Goal: Task Accomplishment & Management: Use online tool/utility

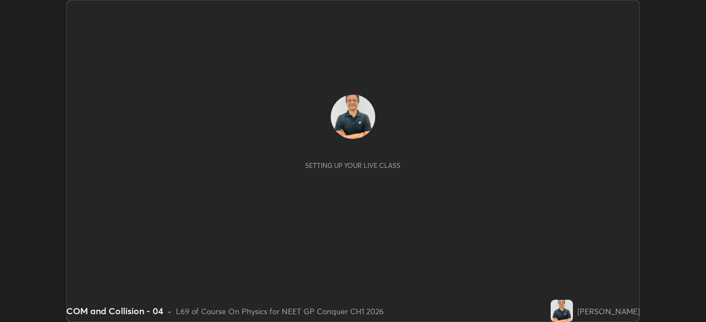
scroll to position [322, 706]
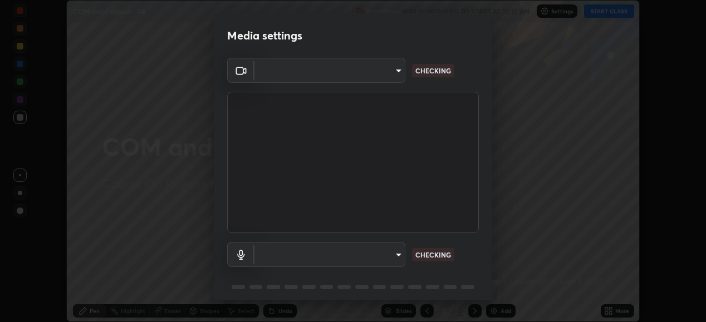
type input "1a0cd2fa9eaecc5464ce661d2c376d4f68bb2a1a8db1c3726163fcb70f995fb6"
type input "default"
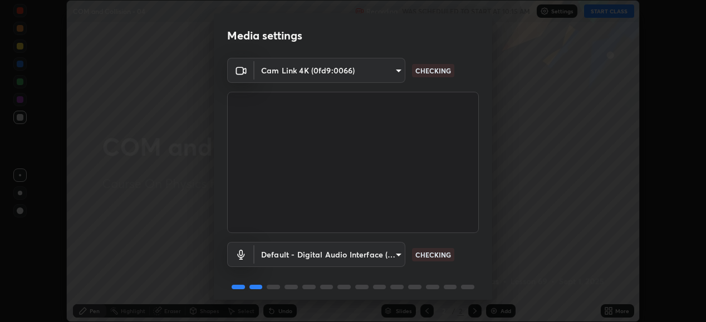
scroll to position [43, 0]
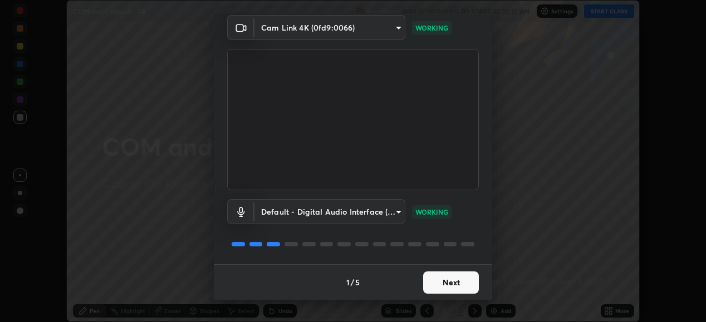
click at [446, 286] on button "Next" at bounding box center [451, 283] width 56 height 22
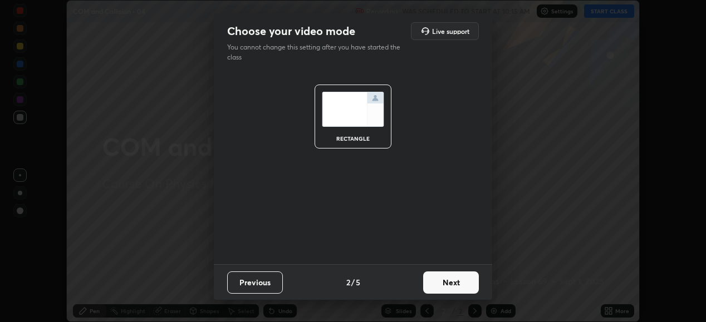
click at [445, 286] on button "Next" at bounding box center [451, 283] width 56 height 22
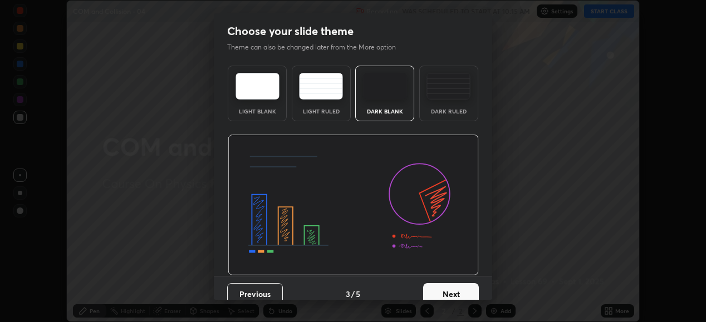
click at [449, 284] on button "Next" at bounding box center [451, 294] width 56 height 22
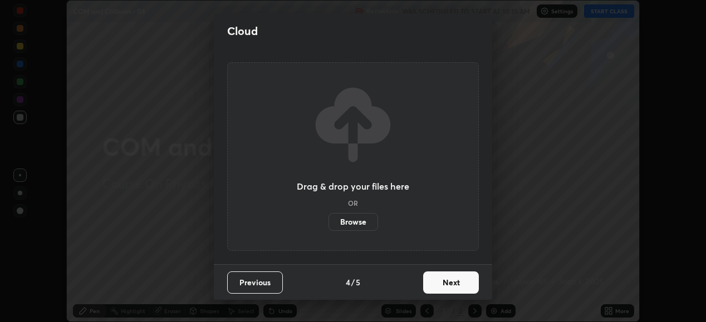
click at [449, 287] on button "Next" at bounding box center [451, 283] width 56 height 22
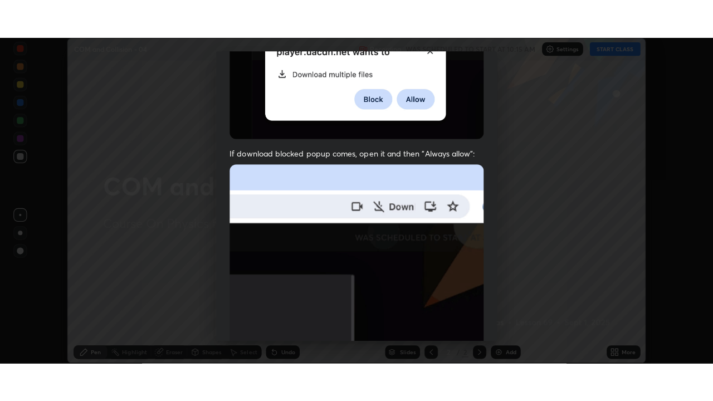
scroll to position [270, 0]
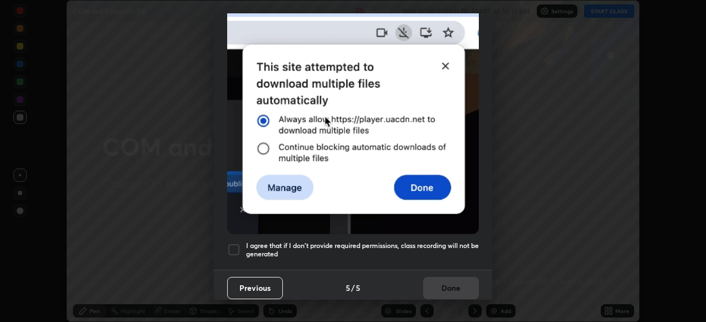
click at [233, 243] on div at bounding box center [233, 249] width 13 height 13
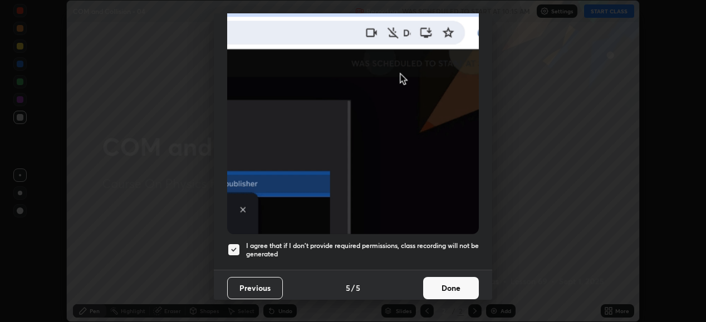
click at [442, 282] on button "Done" at bounding box center [451, 288] width 56 height 22
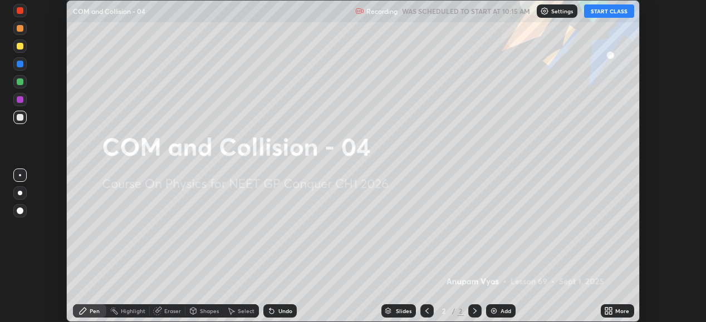
click at [613, 11] on button "START CLASS" at bounding box center [609, 10] width 50 height 13
click at [618, 314] on div "More" at bounding box center [622, 311] width 14 height 6
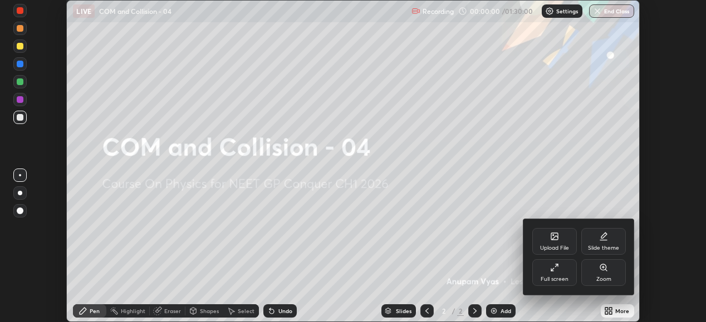
click at [558, 277] on div "Full screen" at bounding box center [555, 280] width 28 height 6
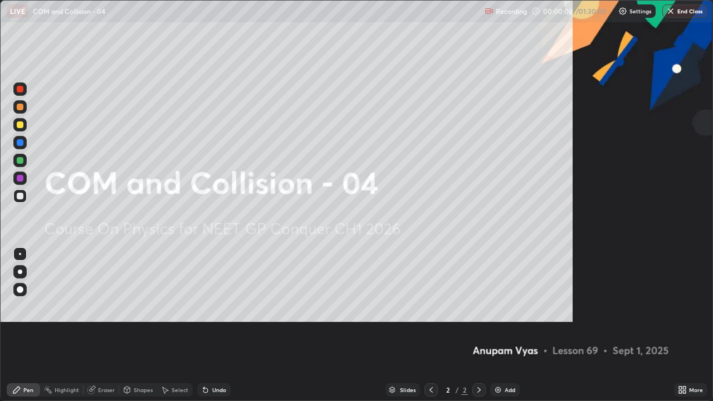
scroll to position [401, 713]
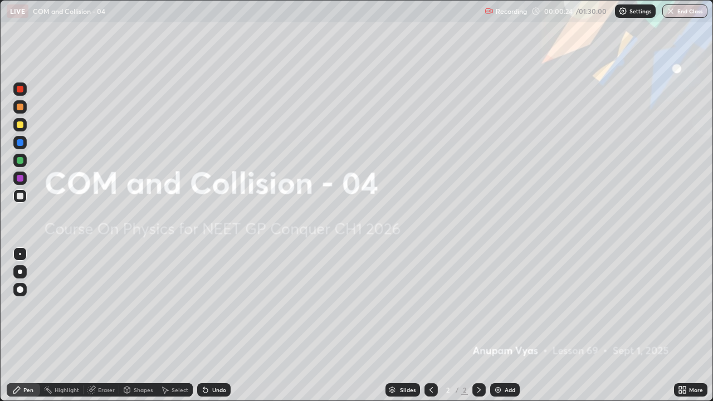
click at [508, 322] on div "Add" at bounding box center [509, 390] width 11 height 6
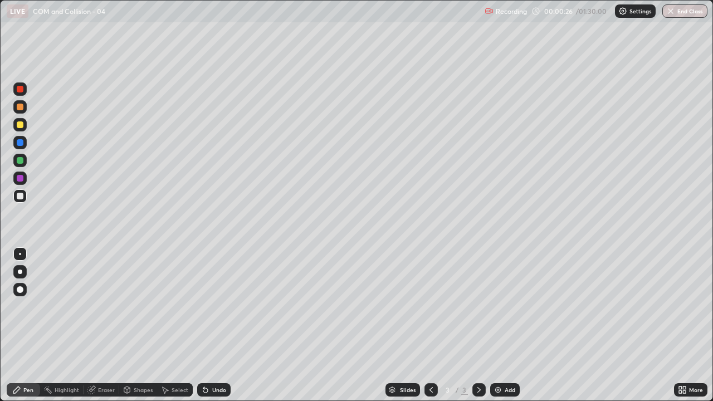
click at [21, 277] on div at bounding box center [19, 271] width 13 height 13
click at [504, 322] on div "Add" at bounding box center [509, 390] width 11 height 6
click at [19, 125] on div at bounding box center [20, 124] width 7 height 7
click at [504, 322] on div "Add" at bounding box center [509, 390] width 11 height 6
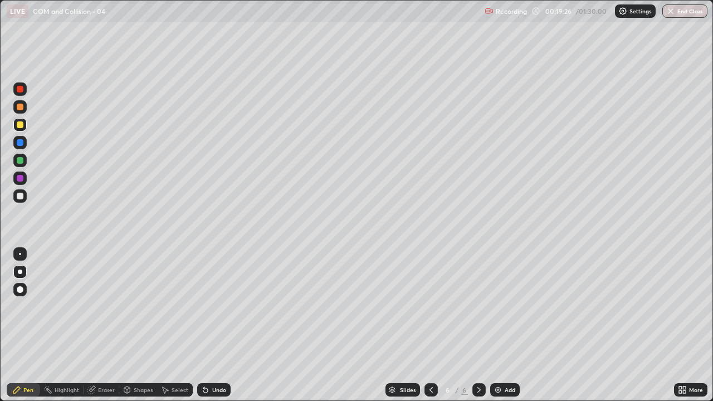
click at [429, 322] on icon at bounding box center [430, 390] width 3 height 6
click at [215, 322] on div "Undo" at bounding box center [219, 390] width 14 height 6
click at [217, 322] on div "Undo" at bounding box center [219, 390] width 14 height 6
click at [223, 322] on div "Undo" at bounding box center [219, 390] width 14 height 6
click at [220, 322] on div "Undo" at bounding box center [219, 390] width 14 height 6
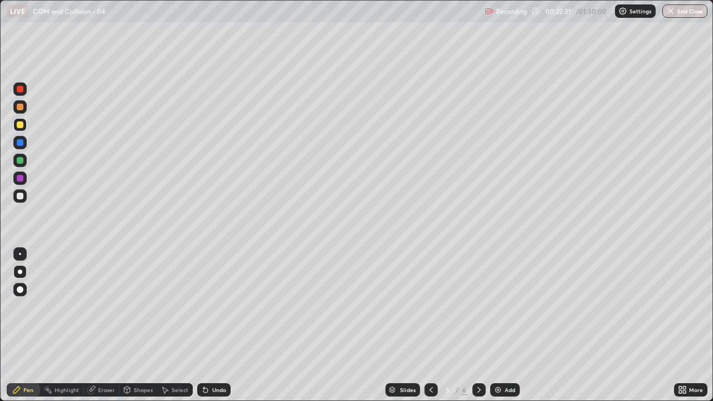
click at [477, 322] on icon at bounding box center [478, 389] width 9 height 9
click at [19, 198] on div at bounding box center [20, 196] width 7 height 7
click at [22, 126] on div at bounding box center [20, 124] width 7 height 7
click at [145, 322] on div "Shapes" at bounding box center [143, 390] width 19 height 6
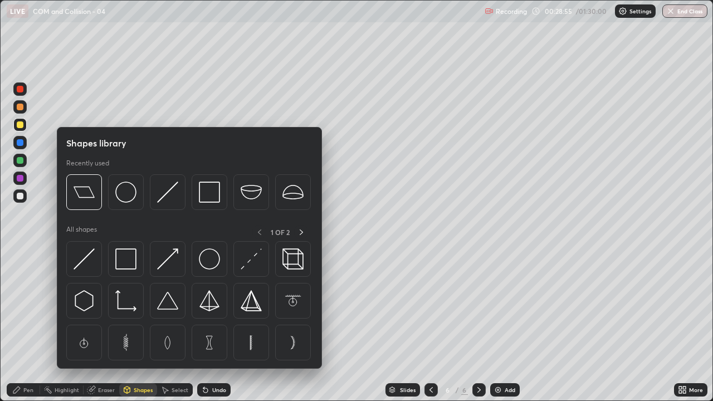
click at [178, 322] on div "Select" at bounding box center [180, 390] width 17 height 6
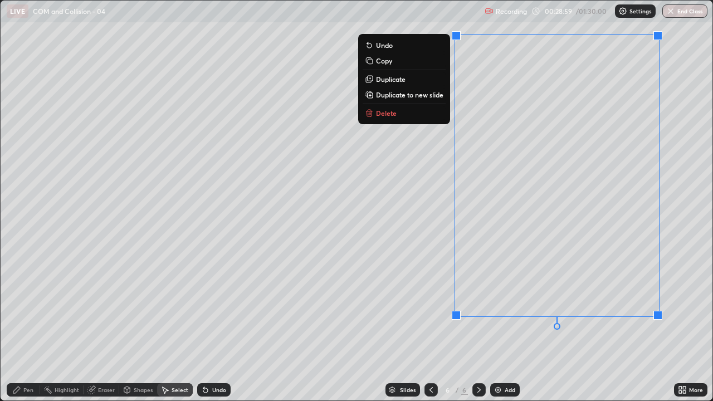
click at [418, 118] on button "Delete" at bounding box center [404, 112] width 83 height 13
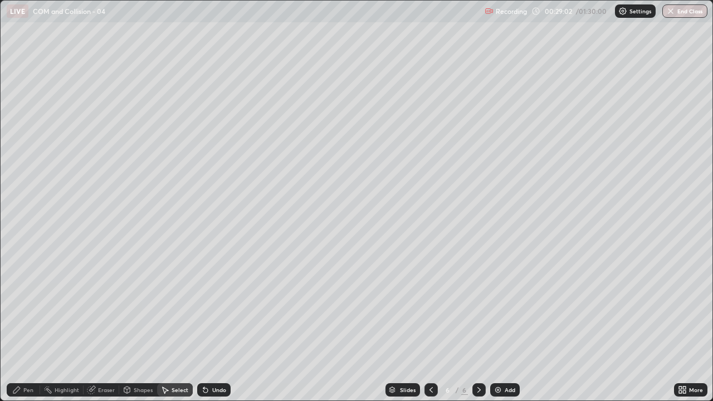
click at [28, 322] on div "Pen" at bounding box center [28, 390] width 10 height 6
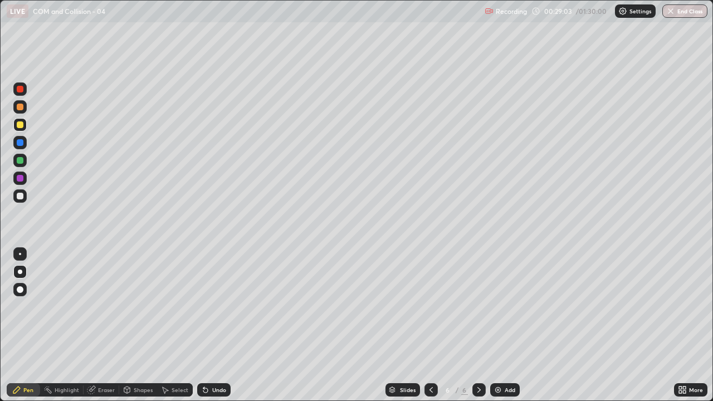
click at [18, 198] on div at bounding box center [20, 196] width 7 height 7
click at [218, 322] on div "Undo" at bounding box center [219, 390] width 14 height 6
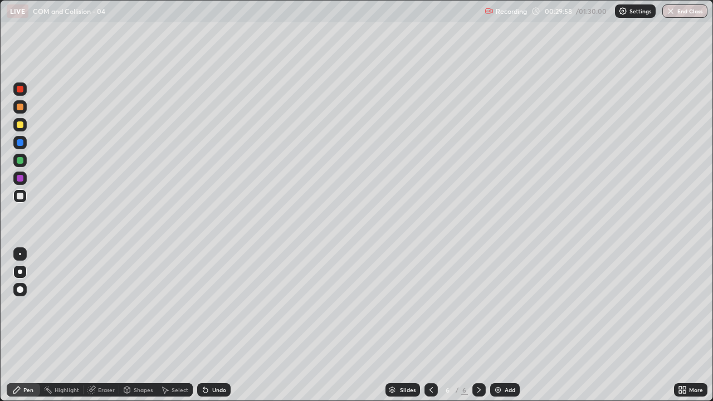
click at [19, 125] on div at bounding box center [20, 124] width 7 height 7
click at [507, 322] on div "Add" at bounding box center [509, 390] width 11 height 6
click at [19, 196] on div at bounding box center [20, 196] width 7 height 7
click at [217, 322] on div "Undo" at bounding box center [213, 389] width 33 height 13
click at [214, 322] on div "Undo" at bounding box center [219, 390] width 14 height 6
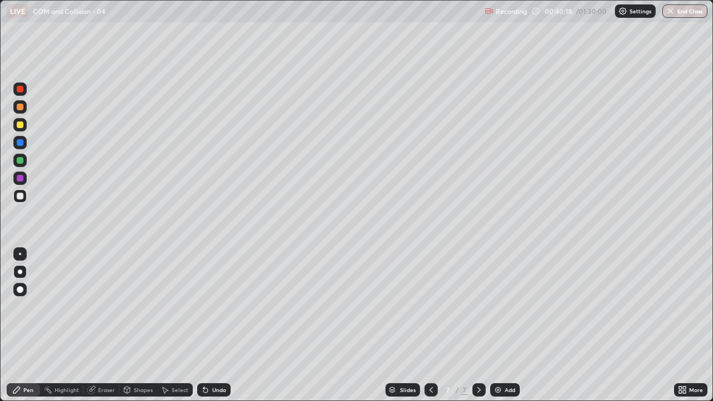
click at [111, 322] on div "Eraser" at bounding box center [106, 390] width 17 height 6
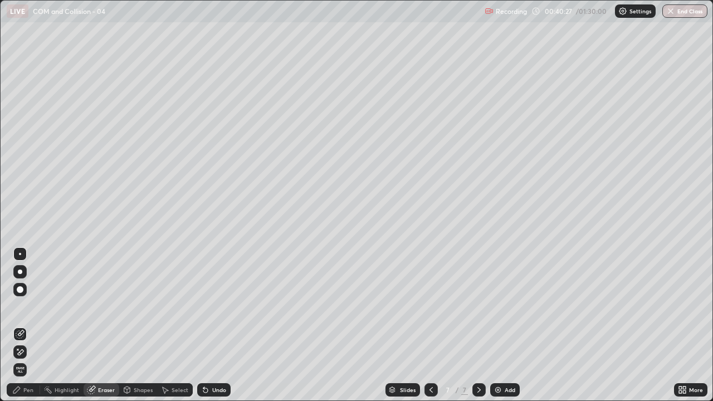
click at [27, 322] on div "Pen" at bounding box center [28, 390] width 10 height 6
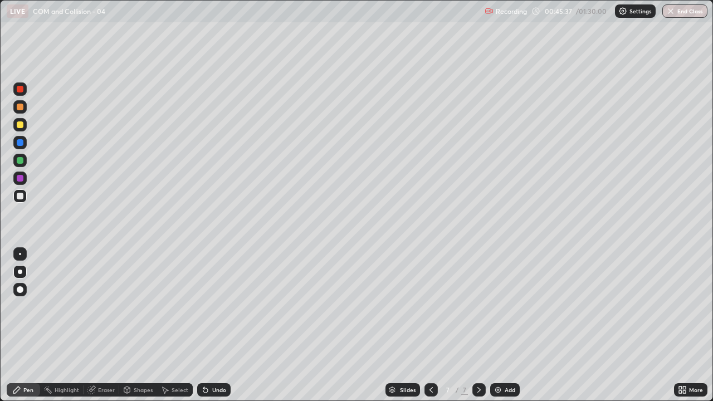
click at [504, 322] on div "Add" at bounding box center [509, 390] width 11 height 6
click at [104, 322] on div "Eraser" at bounding box center [106, 390] width 17 height 6
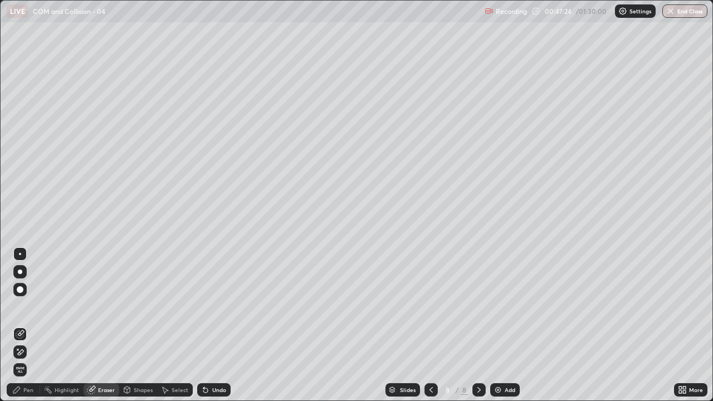
click at [30, 322] on div "Pen" at bounding box center [28, 390] width 10 height 6
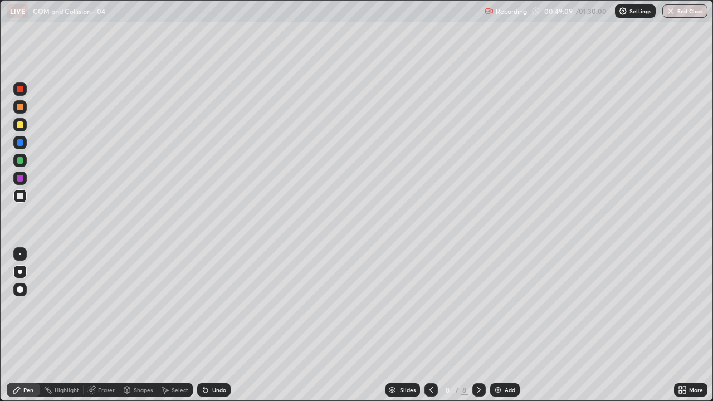
click at [221, 322] on div "Undo" at bounding box center [219, 390] width 14 height 6
click at [218, 322] on div "Undo" at bounding box center [213, 389] width 33 height 13
click at [217, 322] on div "Undo" at bounding box center [213, 389] width 33 height 13
click at [110, 322] on div "Eraser" at bounding box center [106, 390] width 17 height 6
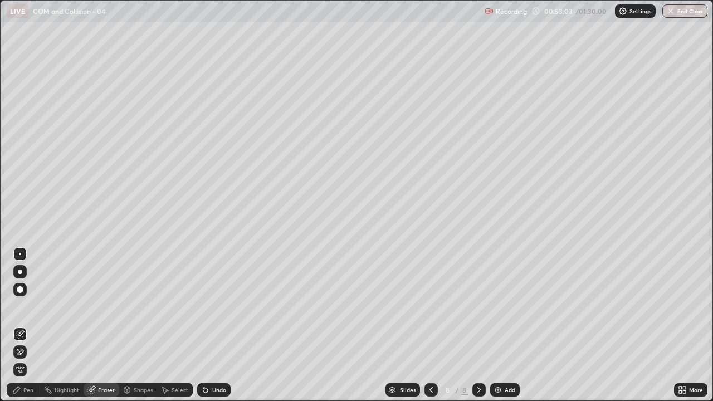
click at [31, 322] on div "Pen" at bounding box center [28, 390] width 10 height 6
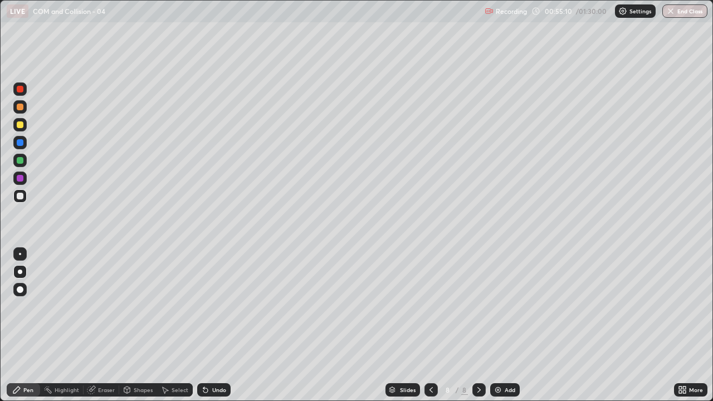
click at [507, 322] on div "Add" at bounding box center [509, 390] width 11 height 6
click at [217, 322] on div "Undo" at bounding box center [219, 390] width 14 height 6
click at [217, 322] on div "Undo" at bounding box center [213, 389] width 33 height 13
click at [215, 322] on div "Undo" at bounding box center [219, 390] width 14 height 6
click at [19, 129] on div at bounding box center [19, 124] width 13 height 13
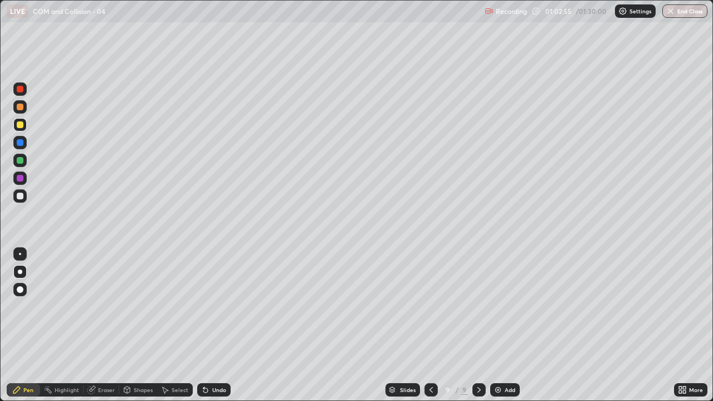
click at [510, 322] on div "Add" at bounding box center [509, 390] width 11 height 6
click at [18, 197] on div at bounding box center [20, 196] width 7 height 7
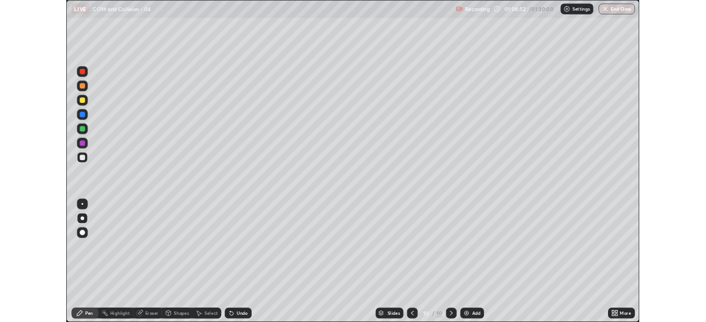
scroll to position [401, 713]
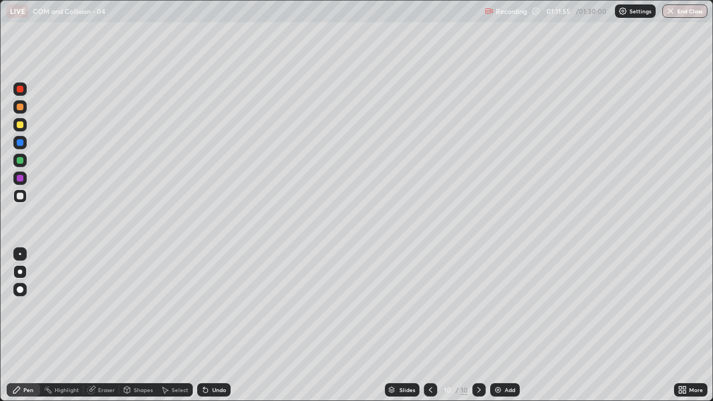
click at [507, 390] on div "Add" at bounding box center [509, 390] width 11 height 6
click at [145, 390] on div "Shapes" at bounding box center [143, 390] width 19 height 6
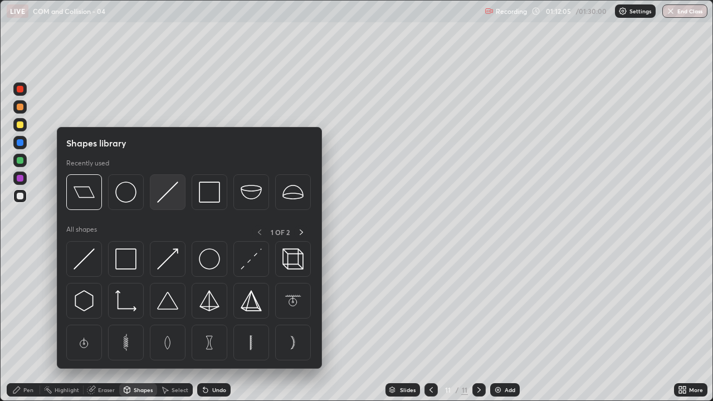
click at [161, 198] on img at bounding box center [167, 192] width 21 height 21
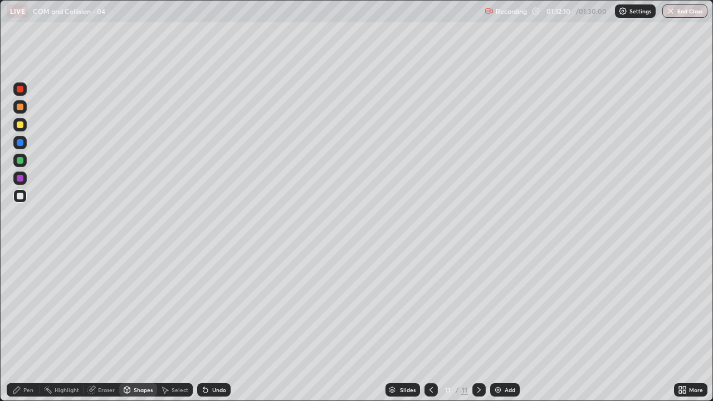
click at [33, 388] on div "Pen" at bounding box center [28, 390] width 10 height 6
click at [217, 391] on div "Undo" at bounding box center [219, 390] width 14 height 6
click at [20, 124] on div at bounding box center [20, 124] width 7 height 7
click at [19, 199] on div at bounding box center [20, 196] width 7 height 7
click at [22, 124] on div at bounding box center [20, 124] width 7 height 7
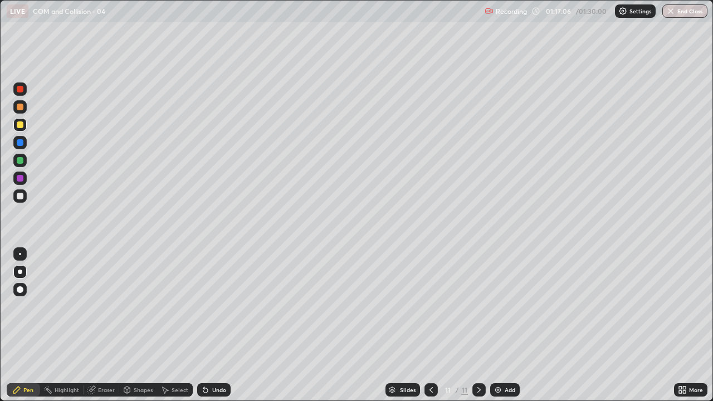
click at [19, 199] on div at bounding box center [20, 196] width 7 height 7
click at [144, 391] on div "Shapes" at bounding box center [143, 390] width 19 height 6
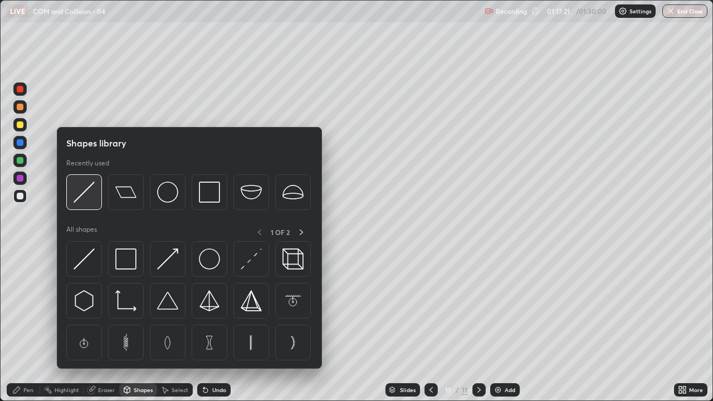
click at [89, 200] on img at bounding box center [84, 192] width 21 height 21
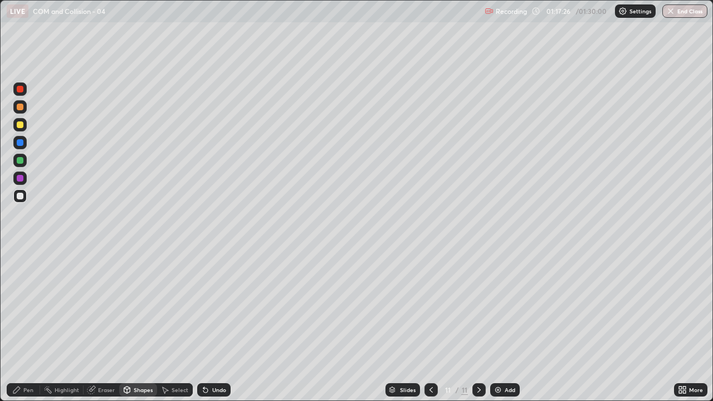
click at [31, 389] on div "Pen" at bounding box center [28, 390] width 10 height 6
click at [678, 6] on button "End Class" at bounding box center [684, 10] width 45 height 13
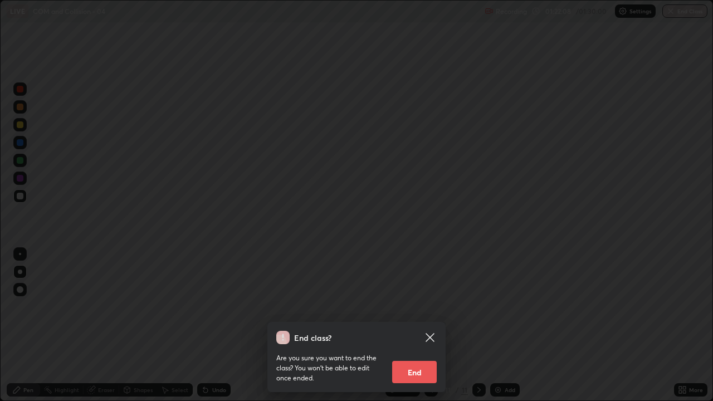
click at [418, 371] on button "End" at bounding box center [414, 372] width 45 height 22
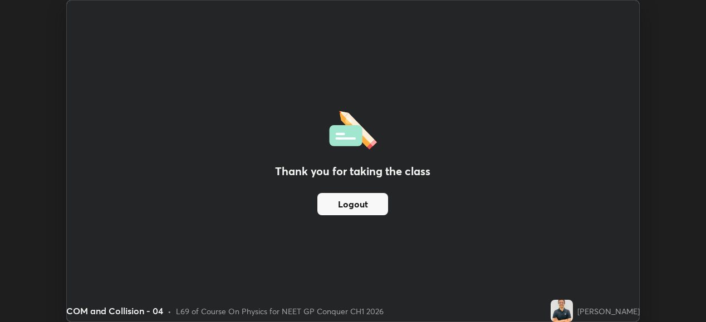
scroll to position [55362, 54978]
